Goal: Task Accomplishment & Management: Use online tool/utility

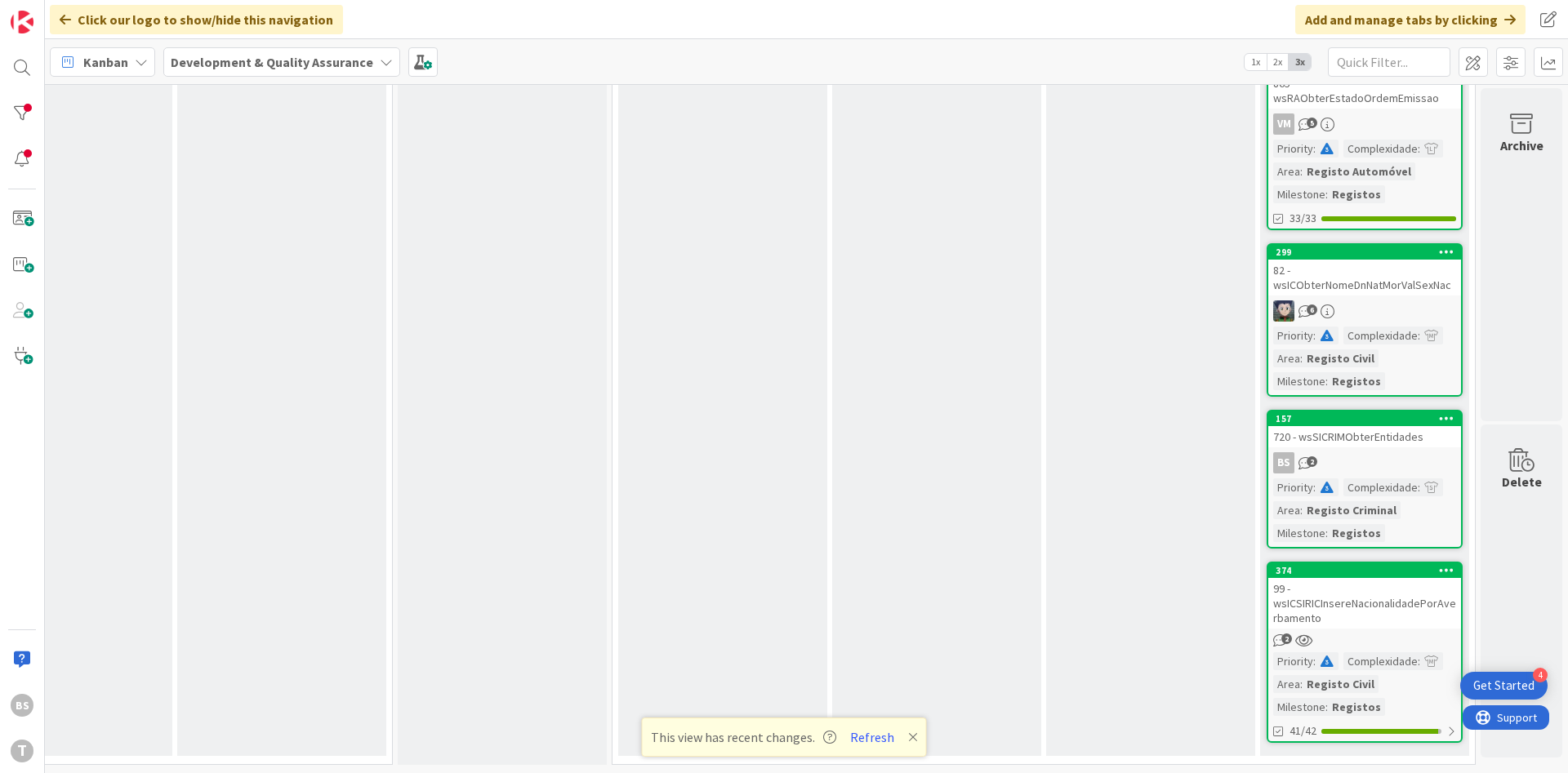
scroll to position [0, 308]
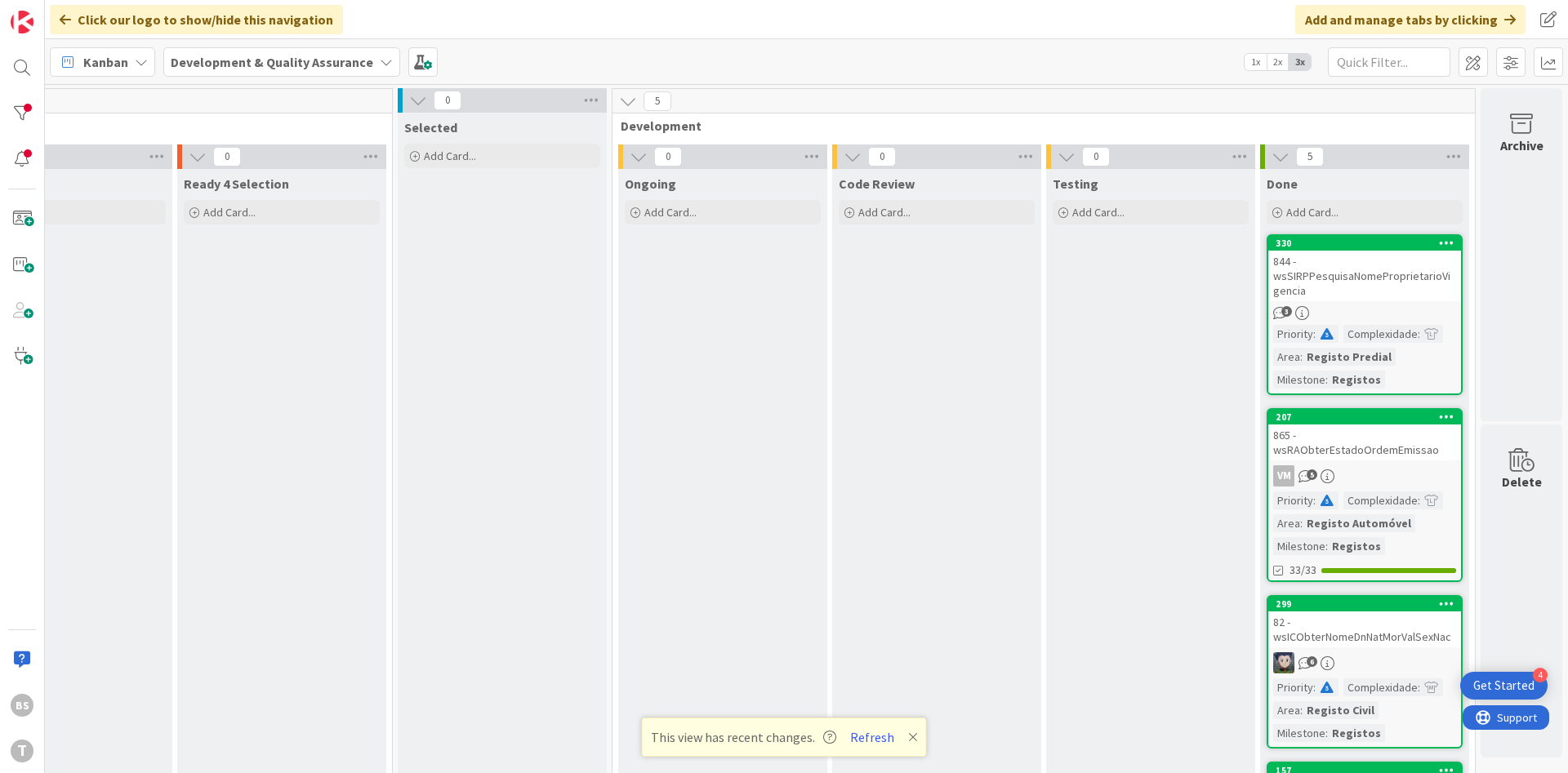
click at [1348, 280] on div "844 - wsSIRPPesquisaNomeProprietarioVigencia" at bounding box center [1365, 276] width 193 height 51
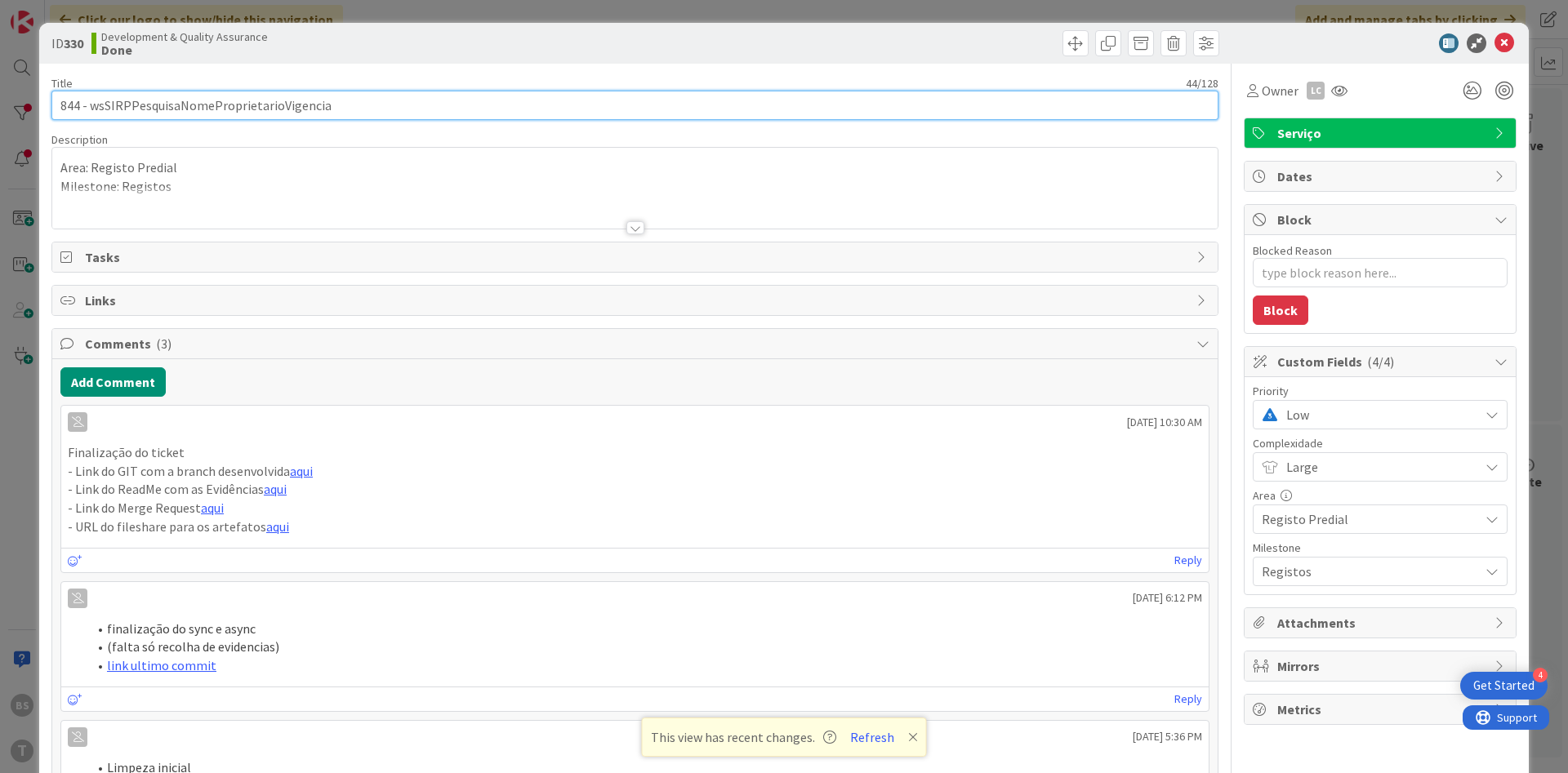
click at [230, 108] on input "844 - wsSIRPPesquisaNomeProprietarioVigencia" at bounding box center [635, 105] width 1167 height 29
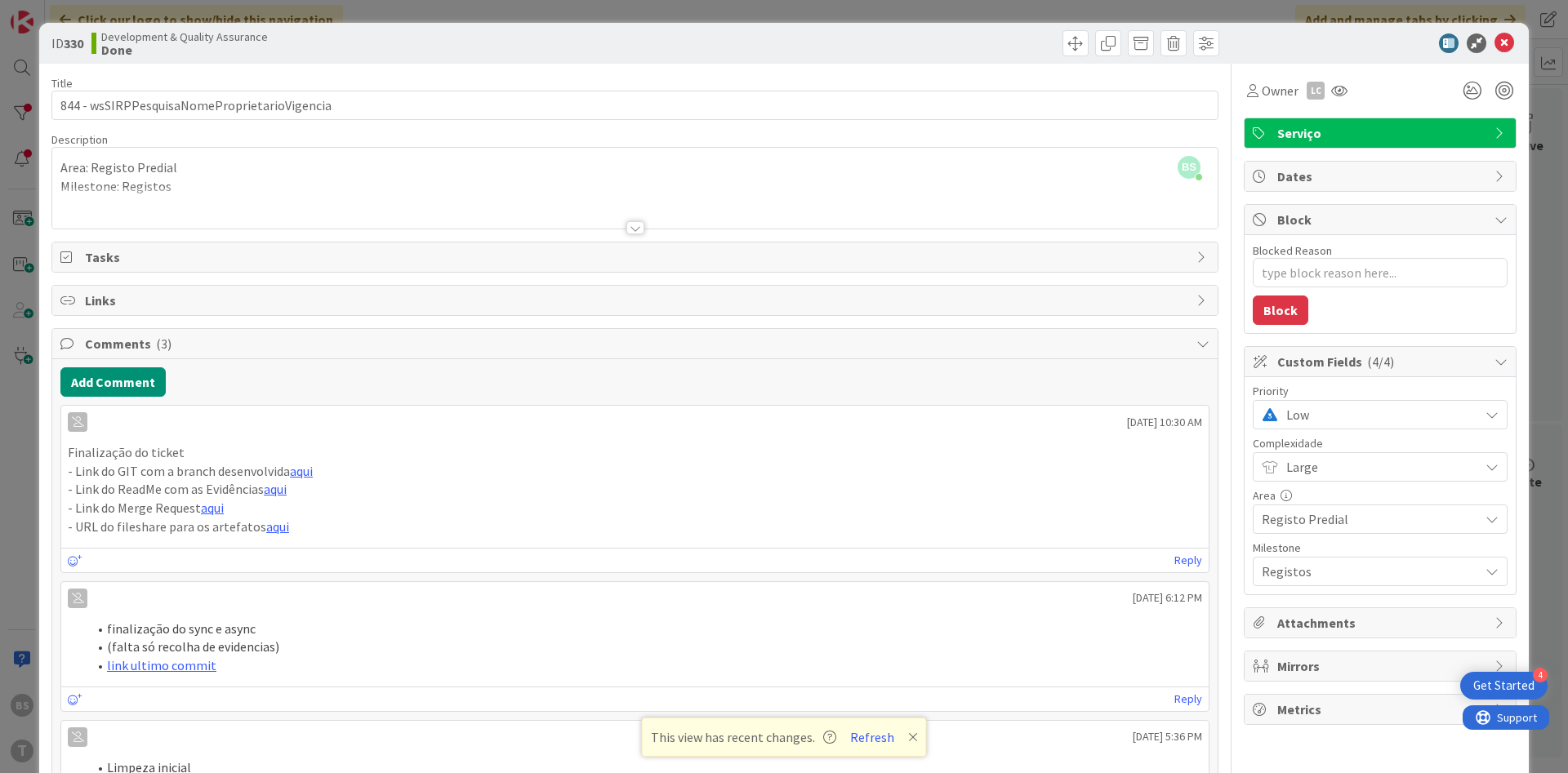
type textarea "x"
click at [638, 226] on div at bounding box center [635, 227] width 18 height 13
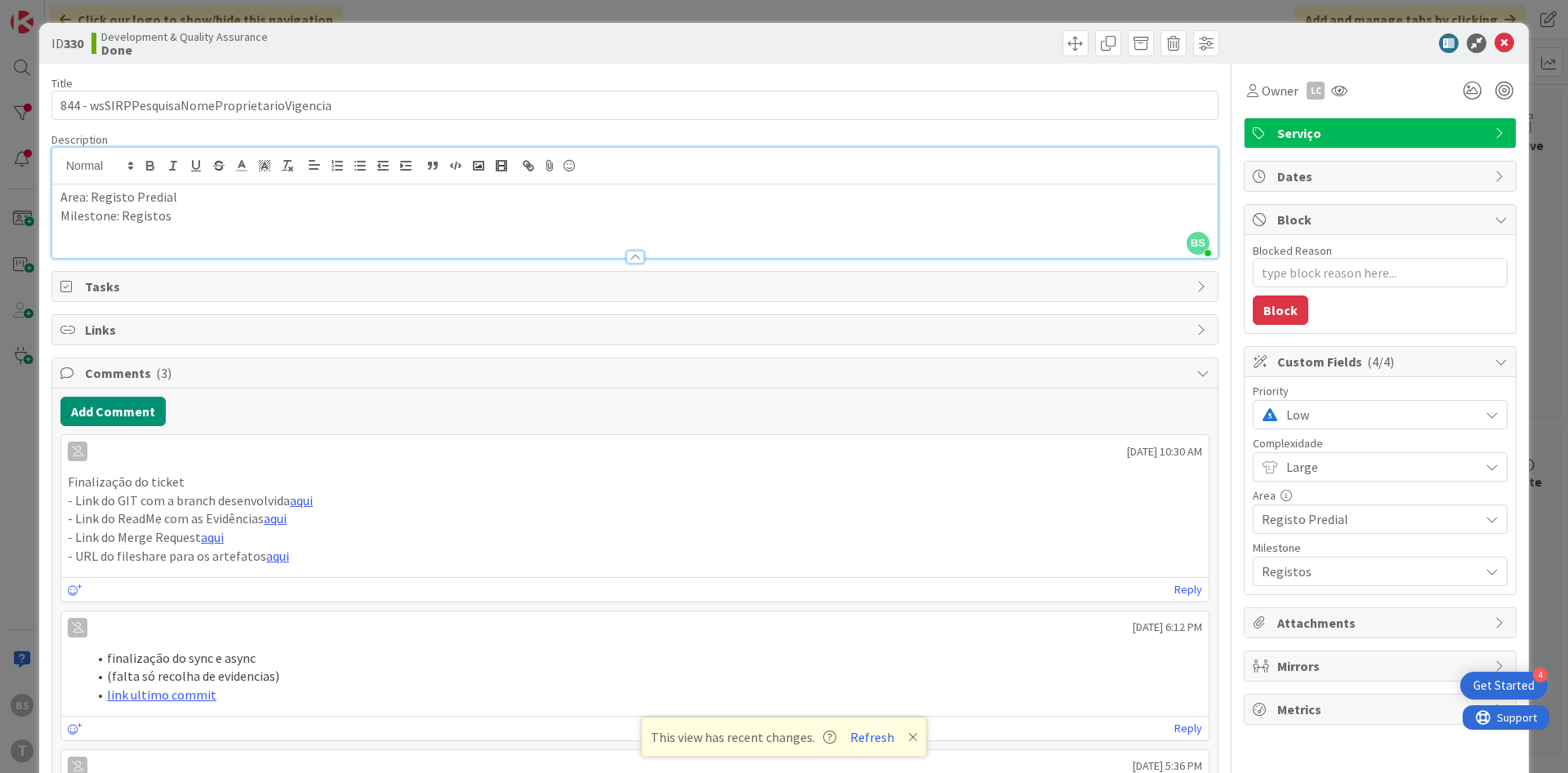
click at [521, 226] on div "Area: Registo Predial Milestone: Registos" at bounding box center [635, 221] width 1165 height 74
click at [867, 729] on button "Refresh" at bounding box center [872, 737] width 55 height 22
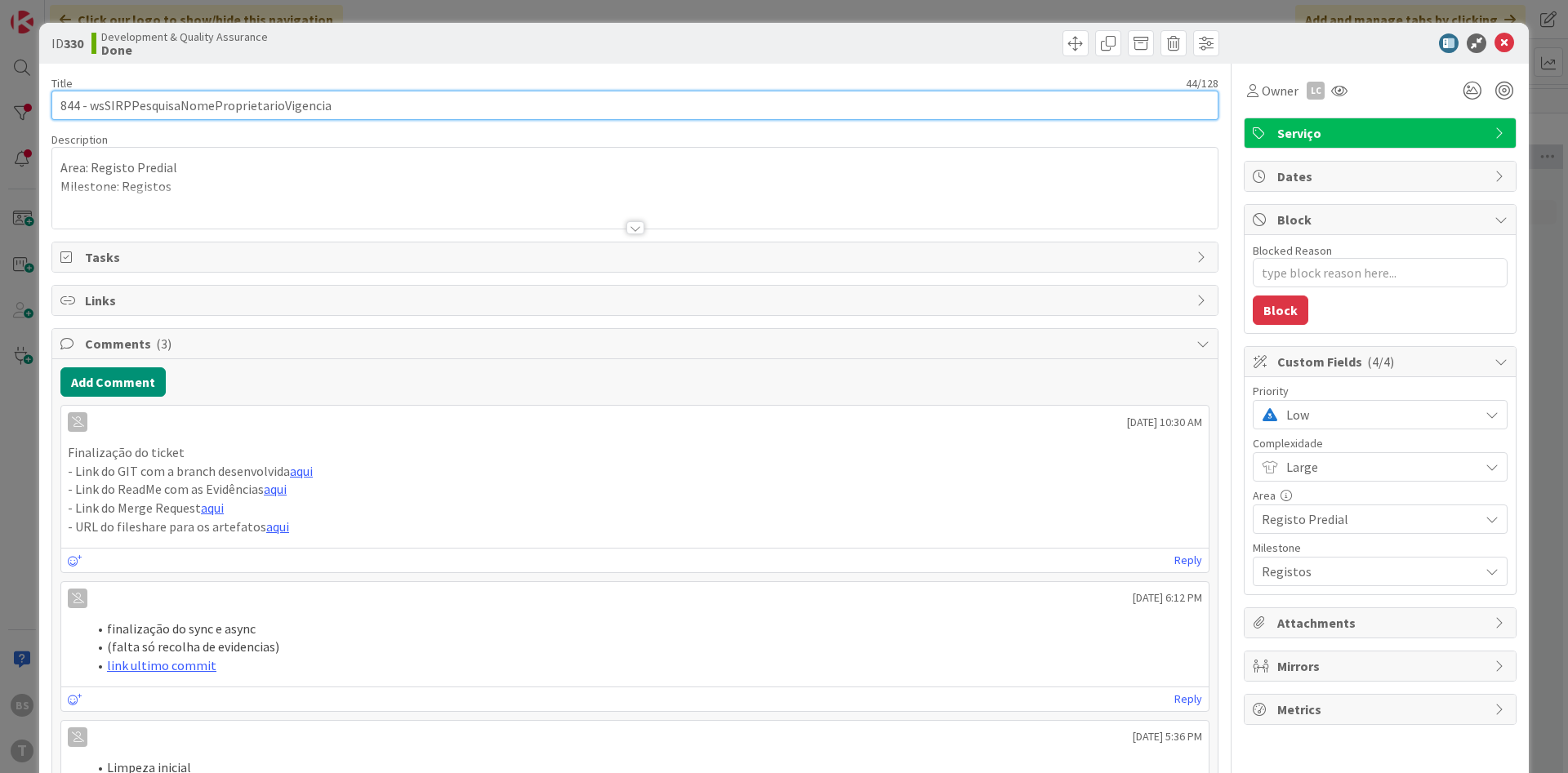
click at [285, 110] on input "844 - wsSIRPPesquisaNomeProprietarioVigencia" at bounding box center [635, 105] width 1167 height 29
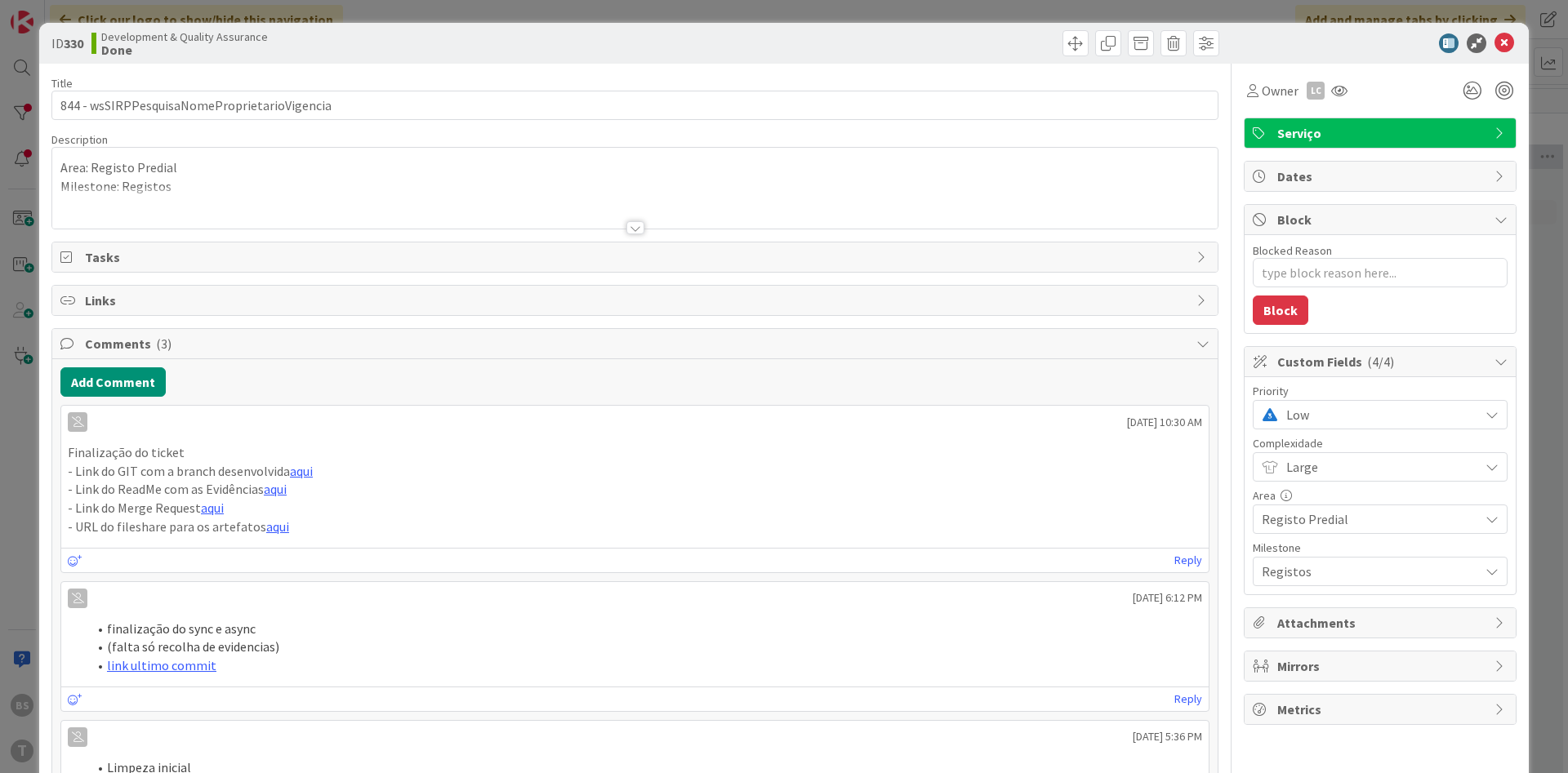
type textarea "x"
